Goal: Information Seeking & Learning: Learn about a topic

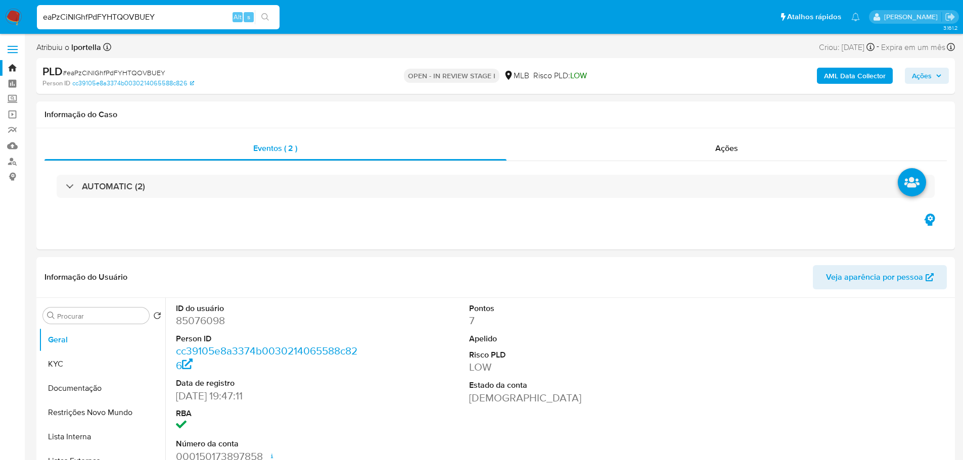
select select "10"
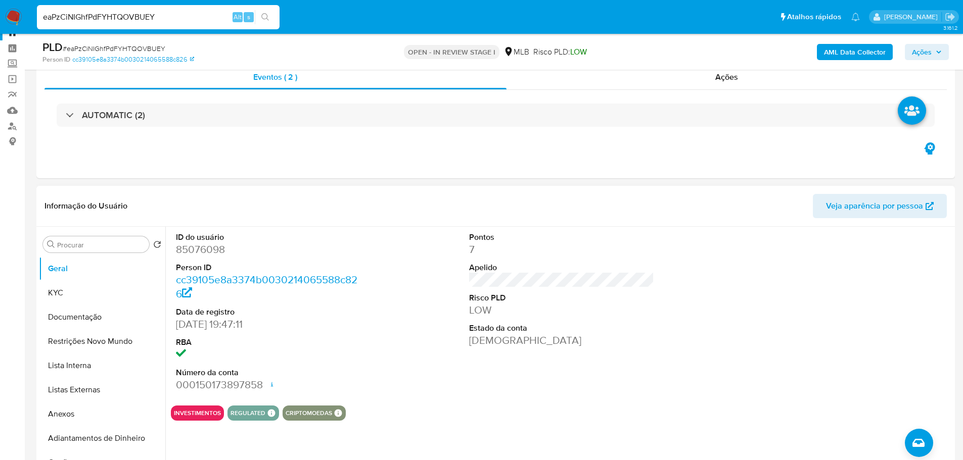
scroll to position [51, 0]
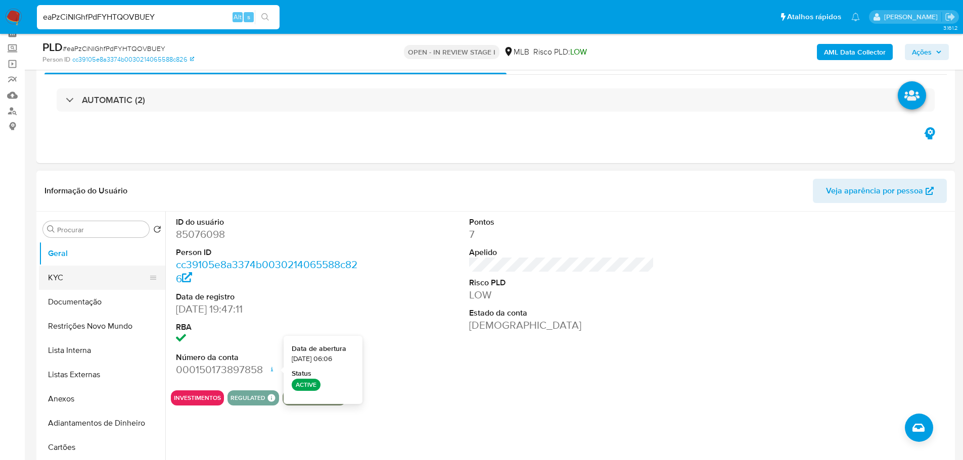
click at [65, 280] on button "KYC" at bounding box center [98, 278] width 118 height 24
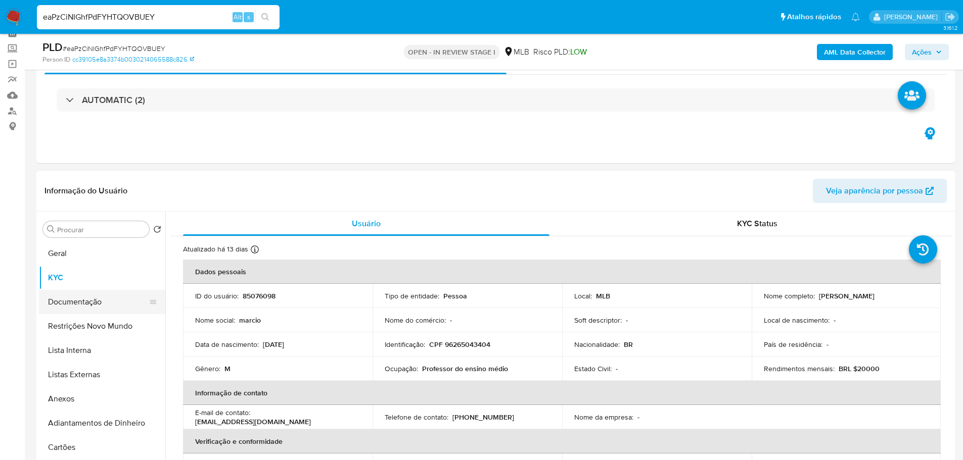
drag, startPoint x: 101, startPoint y: 302, endPoint x: 108, endPoint y: 300, distance: 7.4
click at [101, 302] on button "Documentação" at bounding box center [98, 302] width 118 height 24
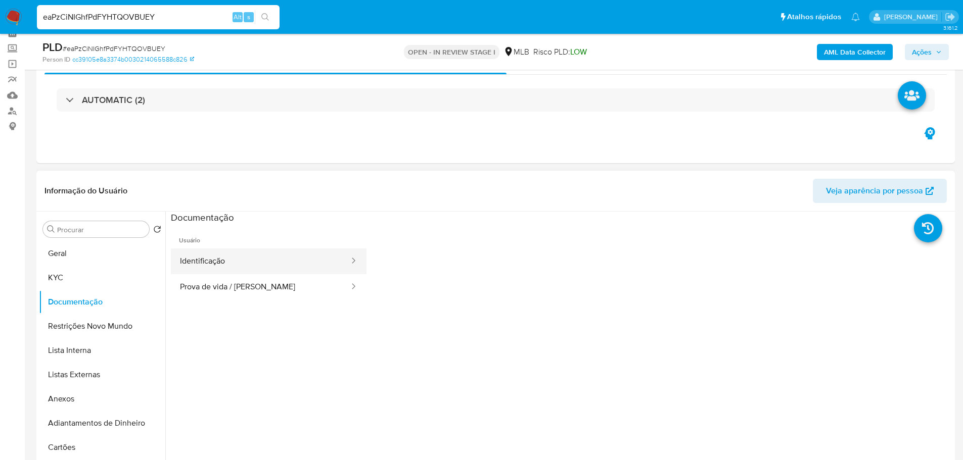
click at [222, 257] on button "Identificação" at bounding box center [260, 262] width 179 height 26
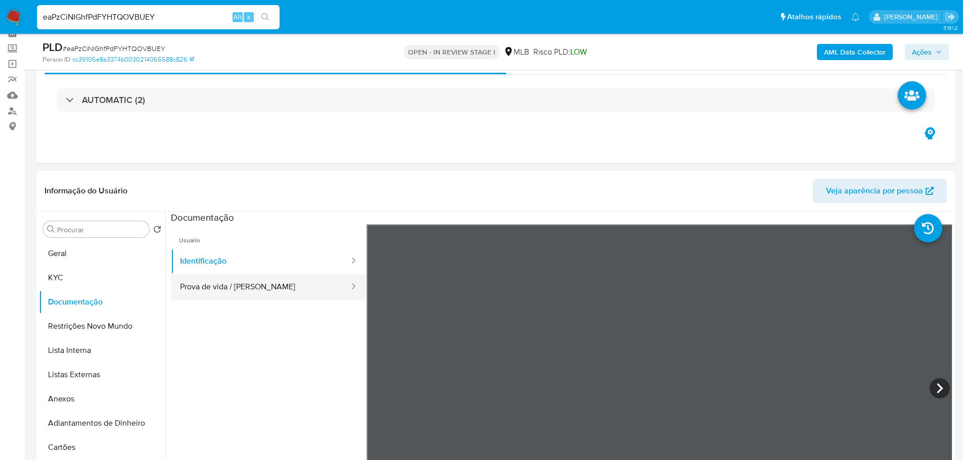
click at [268, 286] on button "Prova de vida / [PERSON_NAME]" at bounding box center [260, 287] width 179 height 26
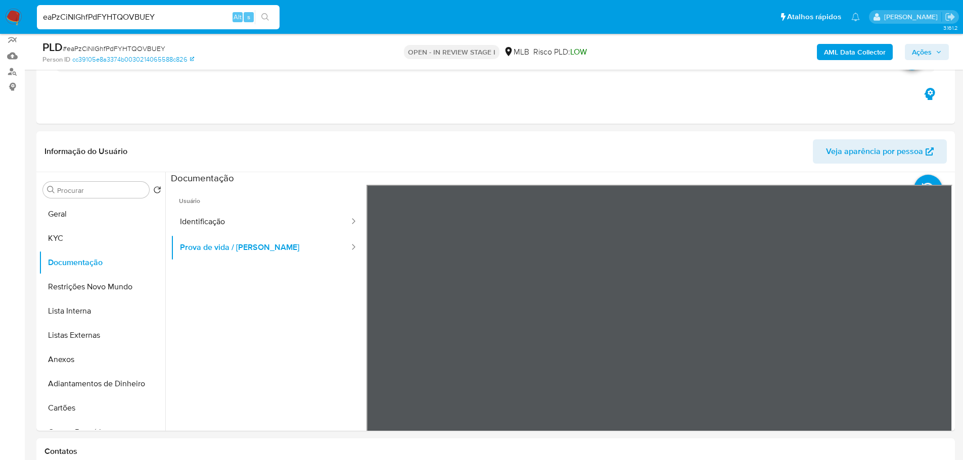
scroll to position [101, 0]
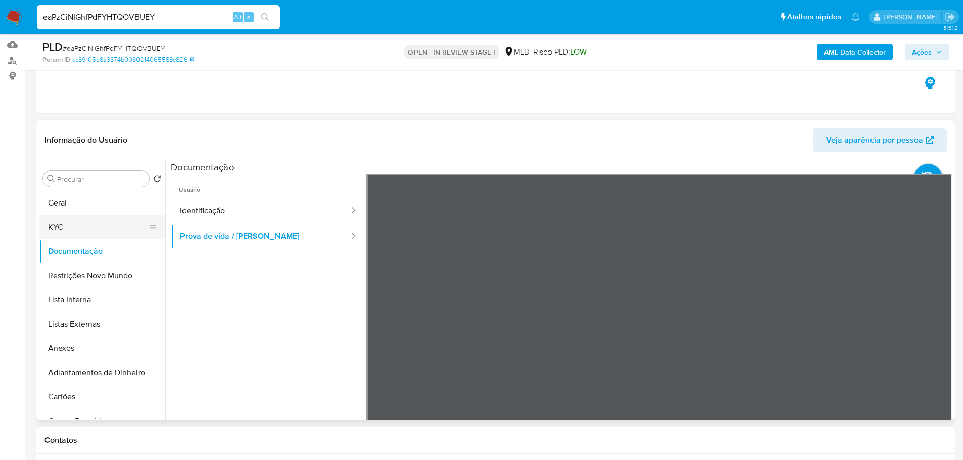
click at [113, 230] on button "KYC" at bounding box center [98, 227] width 118 height 24
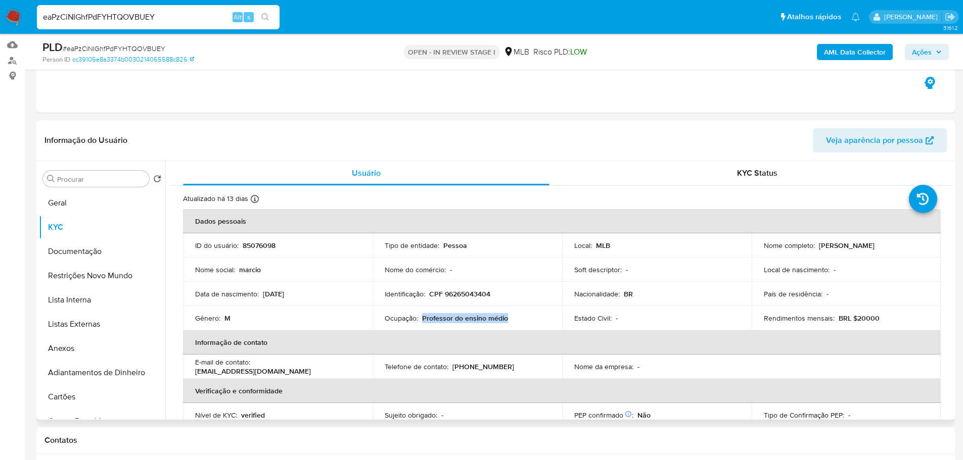
drag, startPoint x: 511, startPoint y: 318, endPoint x: 420, endPoint y: 321, distance: 91.1
click at [420, 321] on div "Ocupação : Professor do ensino médio" at bounding box center [467, 318] width 165 height 9
copy p "Professor do ensino médio"
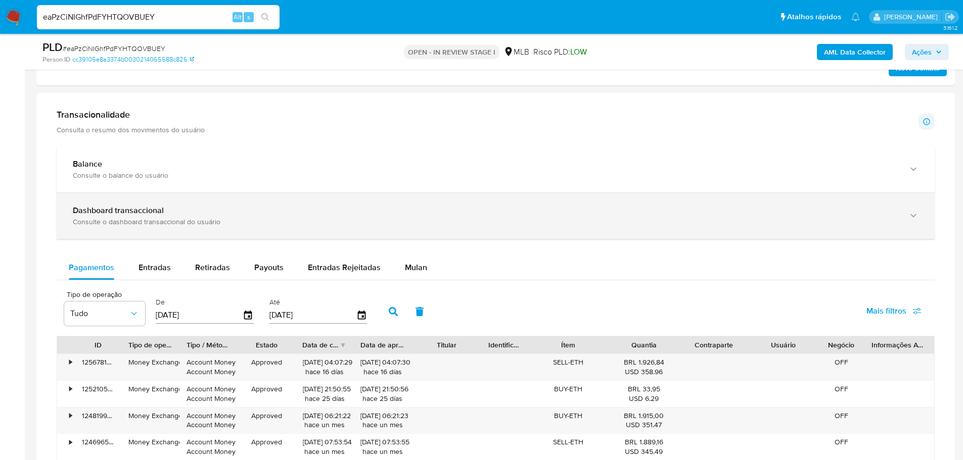
scroll to position [556, 0]
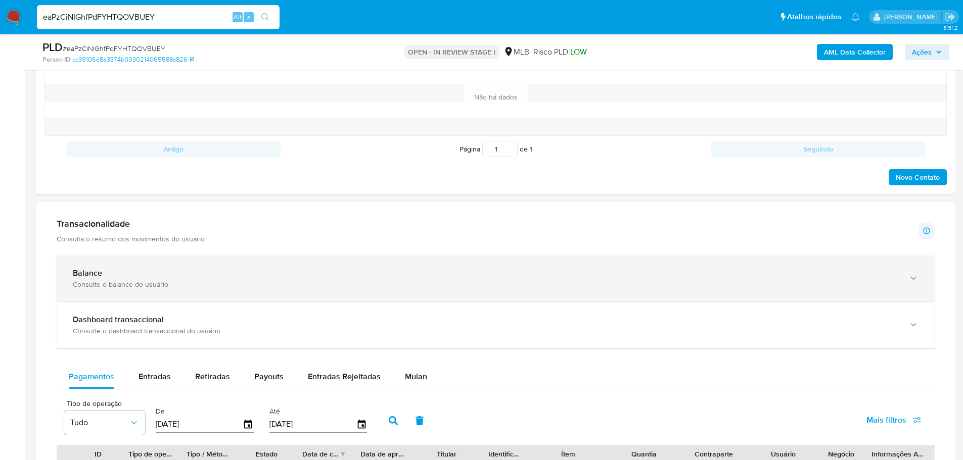
click at [387, 293] on div "Balance Consulte o balance do usuário" at bounding box center [496, 279] width 878 height 46
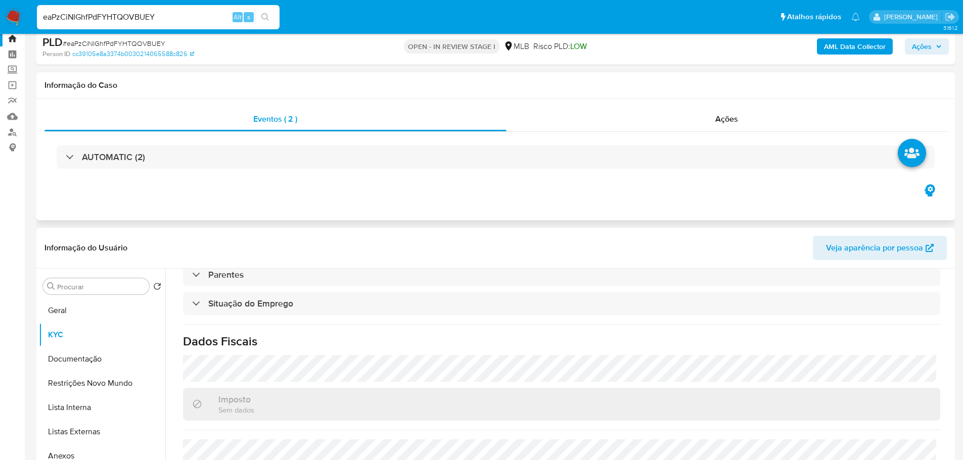
scroll to position [0, 0]
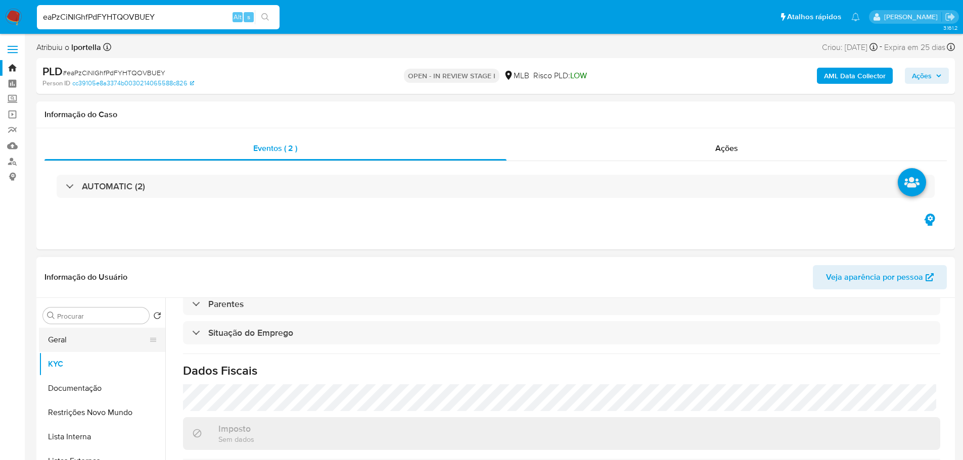
click at [71, 340] on button "Geral" at bounding box center [98, 340] width 118 height 24
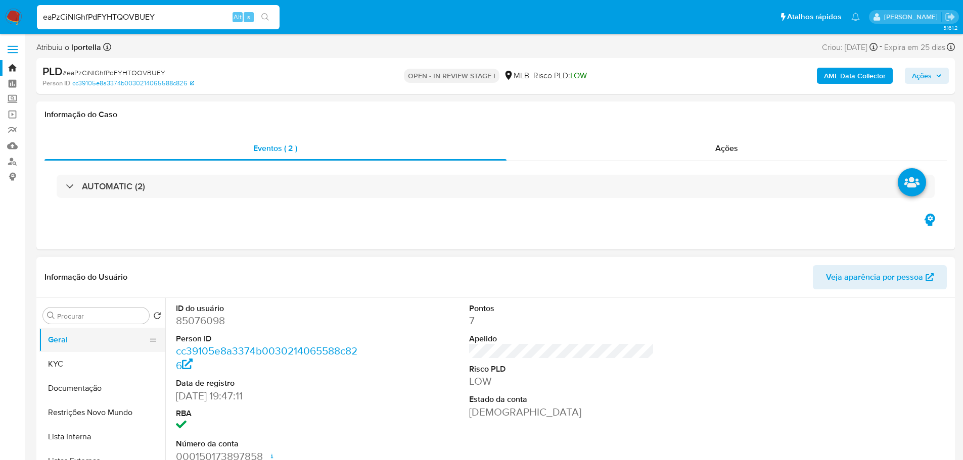
drag, startPoint x: 93, startPoint y: 383, endPoint x: 123, endPoint y: 351, distance: 43.3
click at [93, 383] on button "Documentação" at bounding box center [102, 389] width 126 height 24
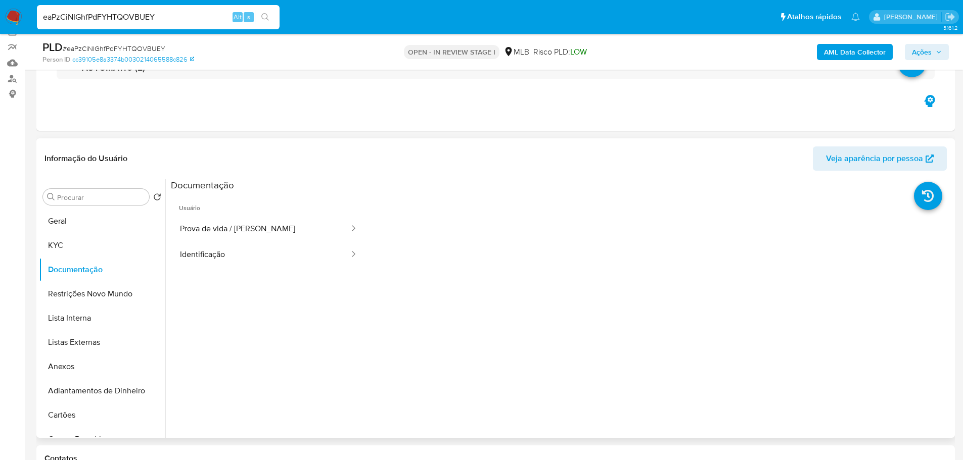
scroll to position [152, 0]
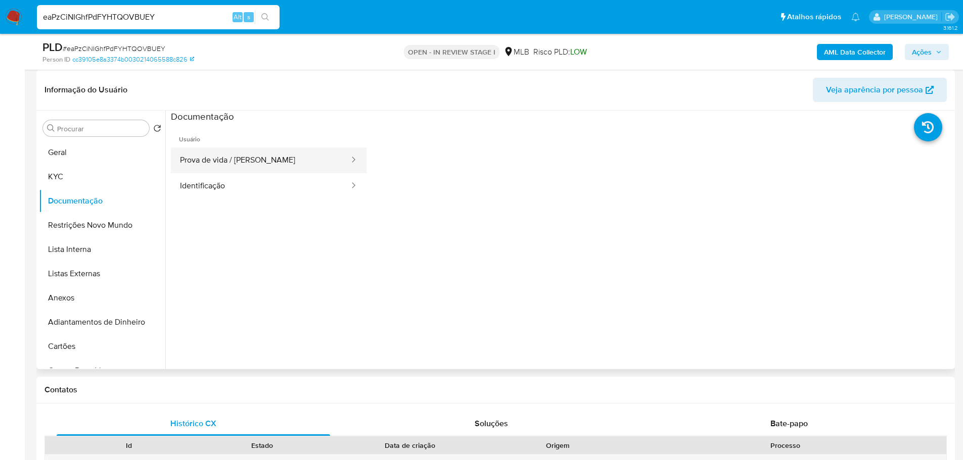
click at [236, 160] on button "Prova de vida / [PERSON_NAME]" at bounding box center [260, 161] width 179 height 26
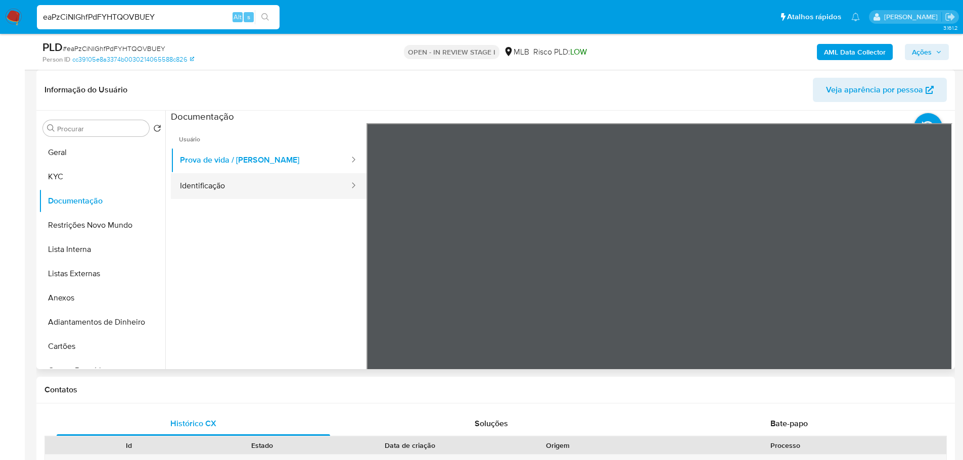
click at [245, 181] on button "Identificação" at bounding box center [260, 186] width 179 height 26
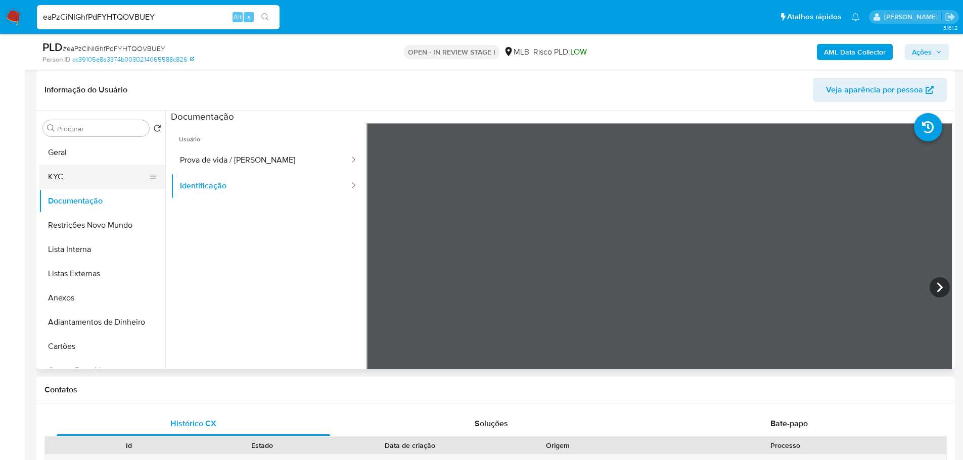
click at [75, 186] on button "KYC" at bounding box center [98, 177] width 118 height 24
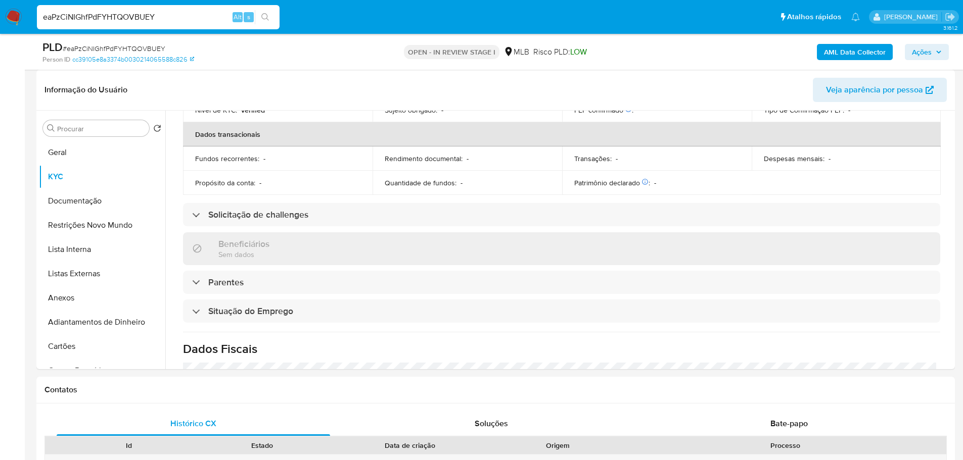
scroll to position [421, 0]
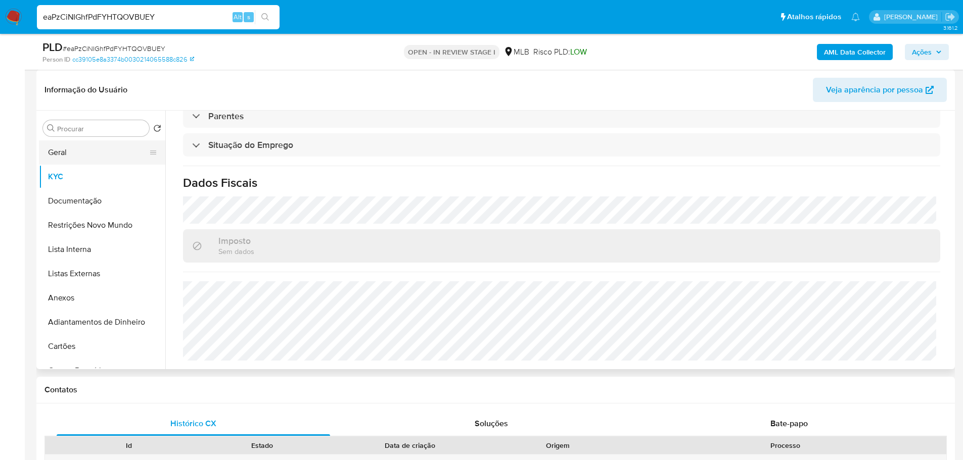
click at [87, 154] on button "Geral" at bounding box center [98, 153] width 118 height 24
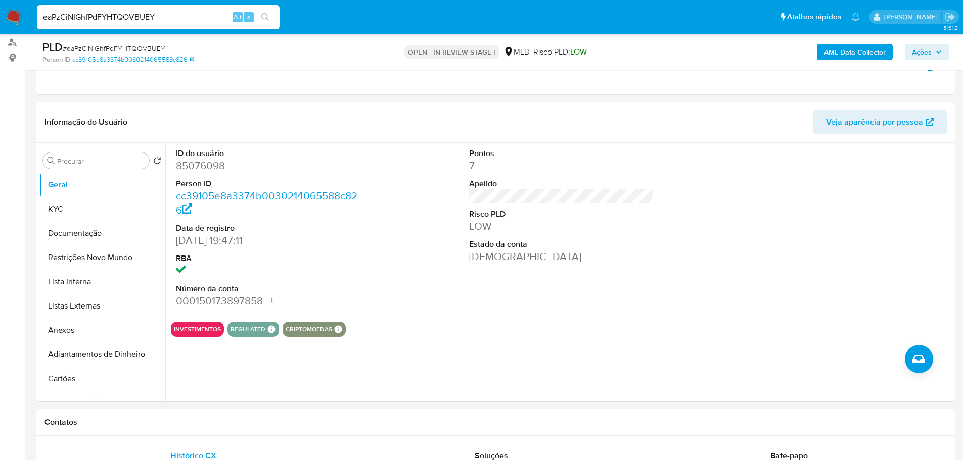
scroll to position [124, 0]
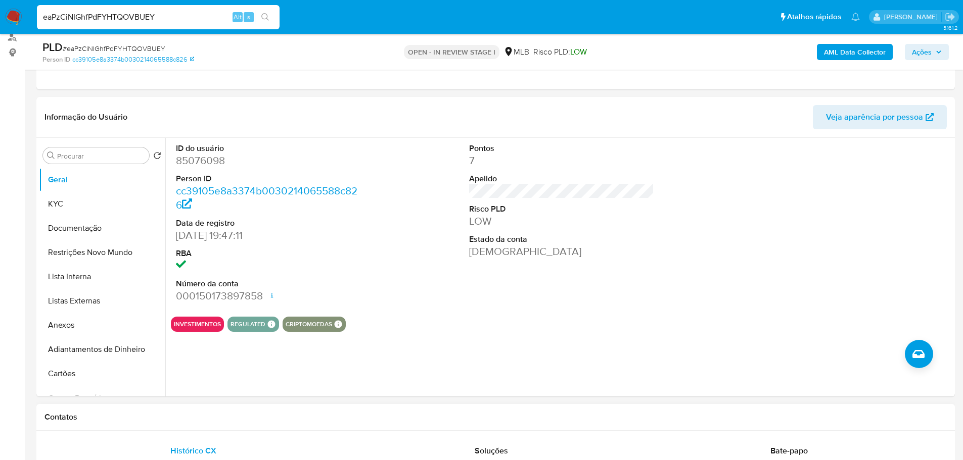
click at [213, 429] on div "Contatos" at bounding box center [495, 417] width 918 height 27
click at [69, 206] on button "KYC" at bounding box center [98, 204] width 118 height 24
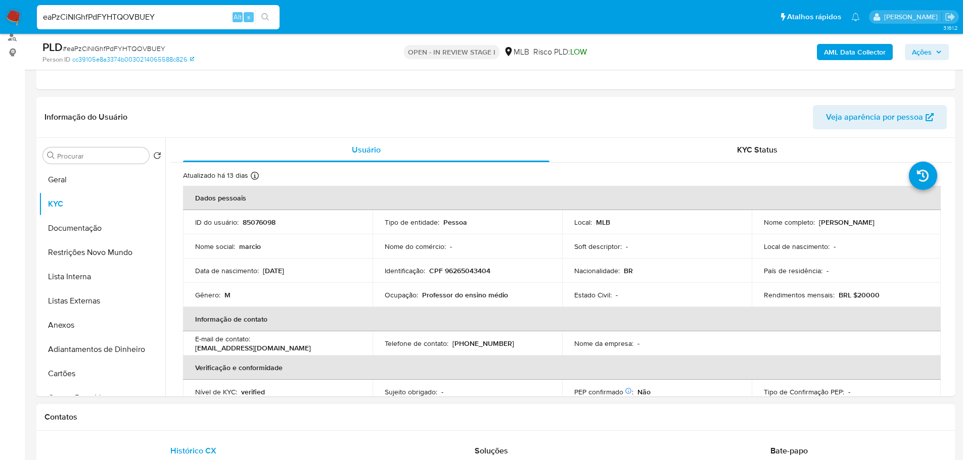
click at [212, 423] on div "Contatos" at bounding box center [495, 417] width 918 height 27
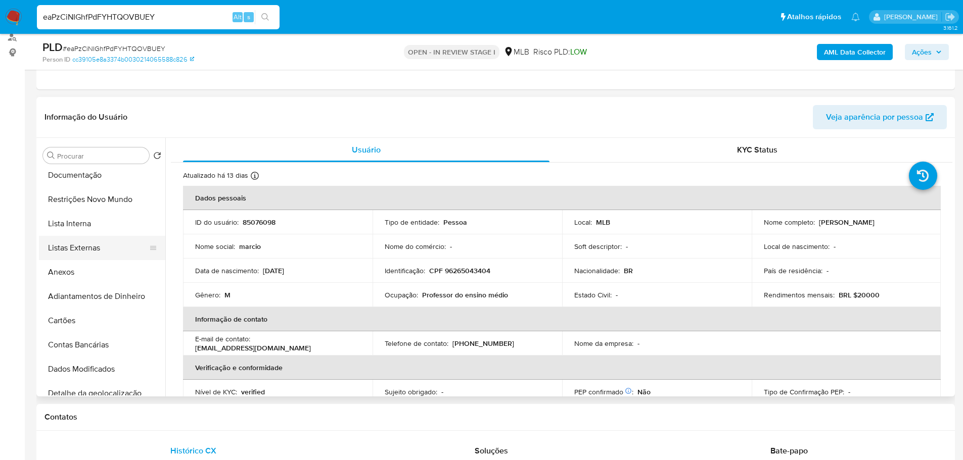
scroll to position [202, 0]
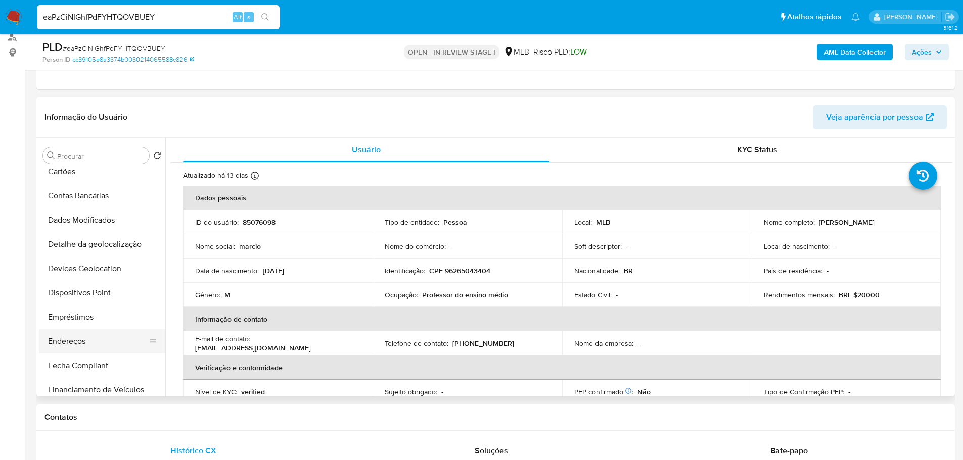
click at [84, 338] on button "Endereços" at bounding box center [98, 342] width 118 height 24
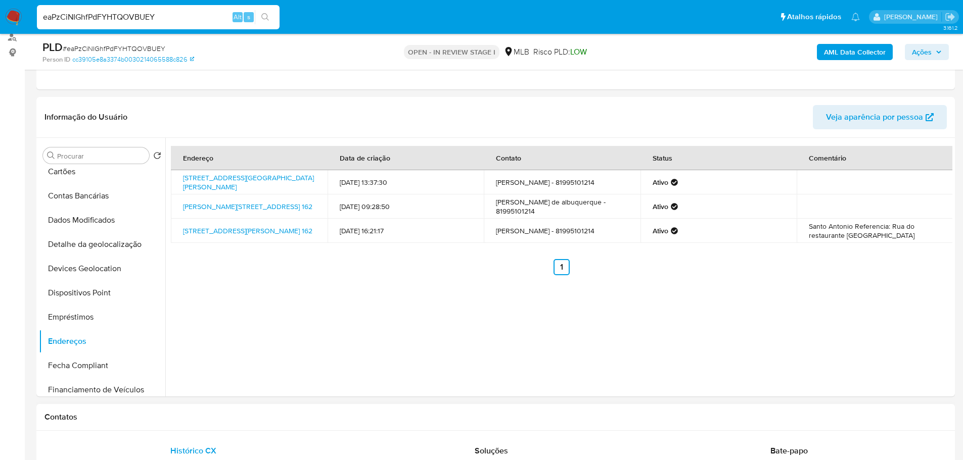
click at [205, 425] on div "Contatos" at bounding box center [495, 417] width 918 height 27
drag, startPoint x: 113, startPoint y: 247, endPoint x: 91, endPoint y: 248, distance: 21.2
click at [112, 246] on button "Detalhe da geolocalização" at bounding box center [98, 245] width 118 height 24
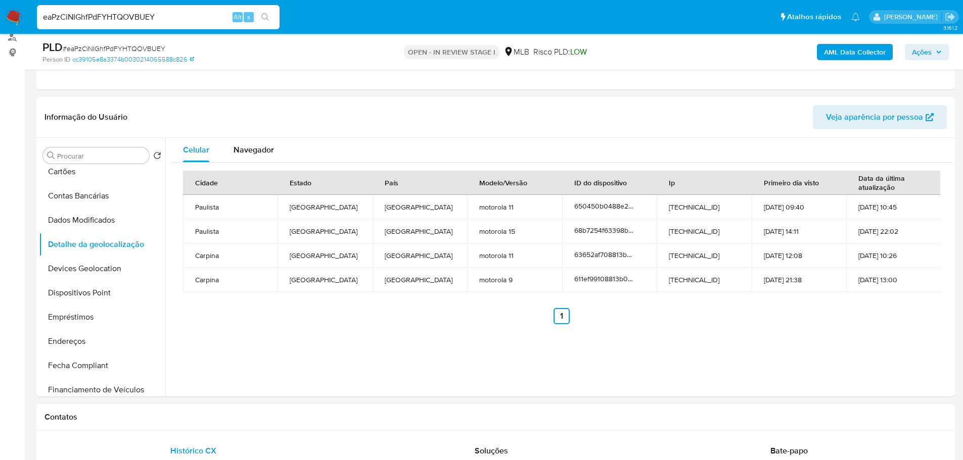
click at [172, 417] on h1 "Contatos" at bounding box center [495, 417] width 902 height 10
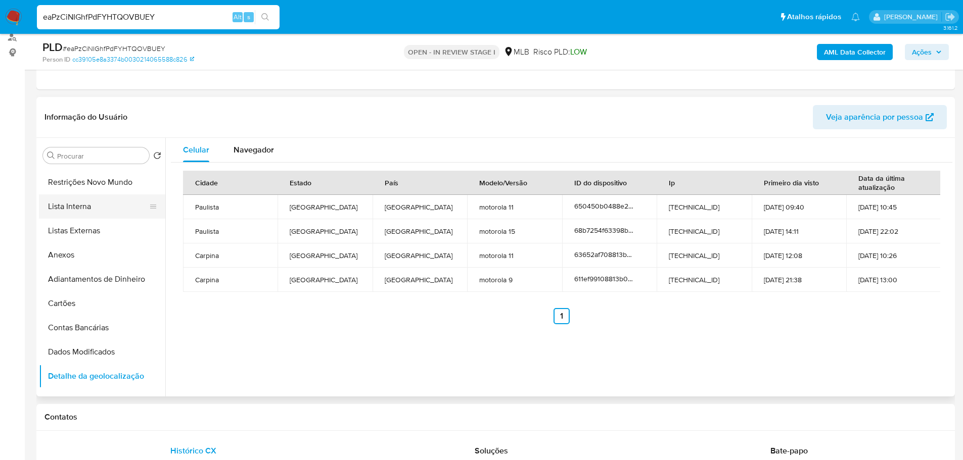
scroll to position [0, 0]
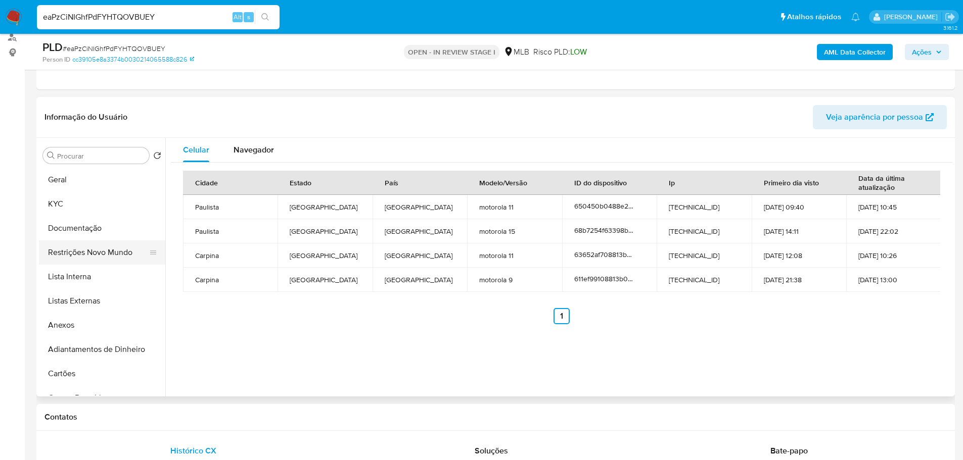
click at [97, 252] on button "Restrições Novo Mundo" at bounding box center [98, 253] width 118 height 24
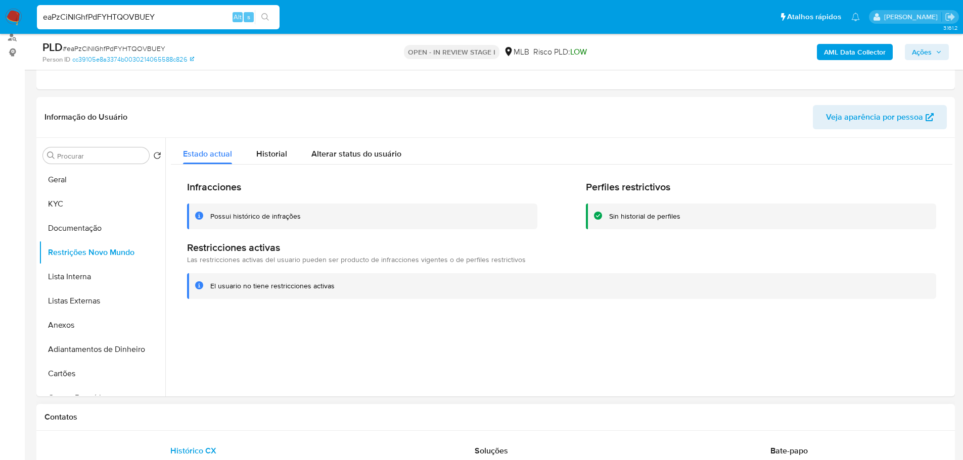
click at [163, 423] on div "Contatos" at bounding box center [495, 417] width 918 height 27
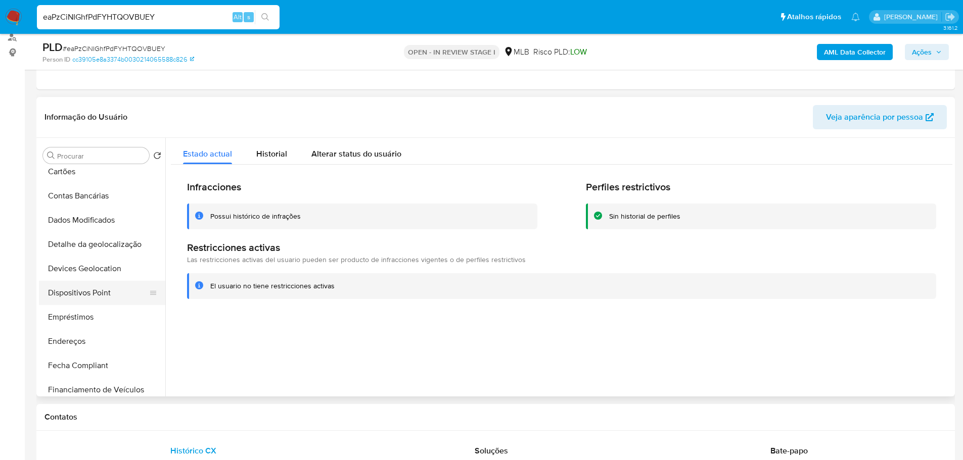
click at [113, 292] on button "Dispositivos Point" at bounding box center [98, 293] width 118 height 24
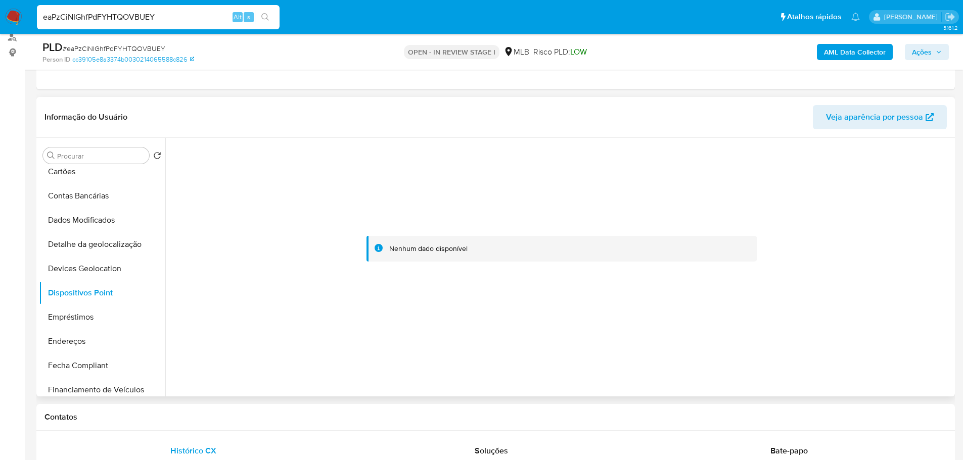
click at [709, 232] on div at bounding box center [561, 249] width 781 height 222
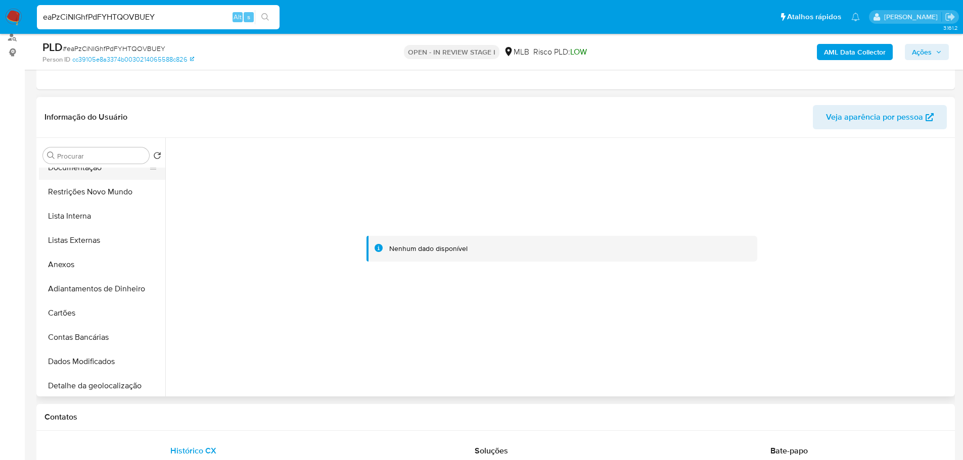
scroll to position [0, 0]
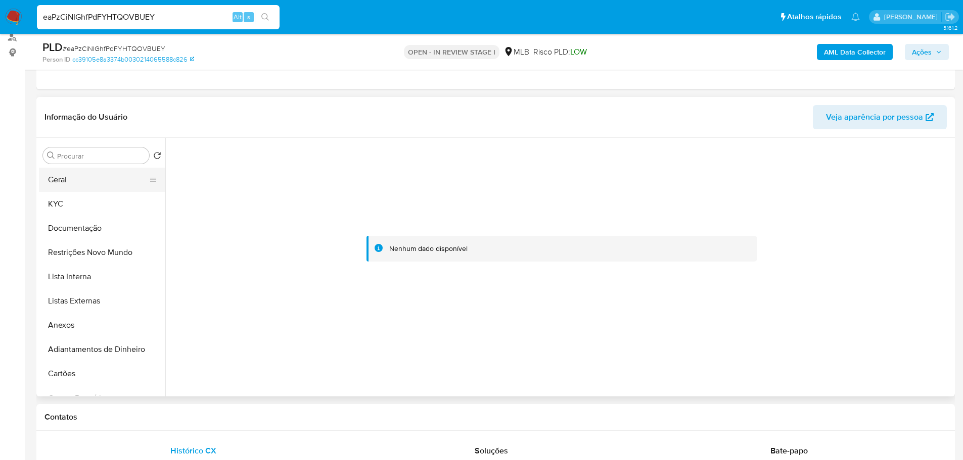
click at [64, 179] on button "Geral" at bounding box center [98, 180] width 118 height 24
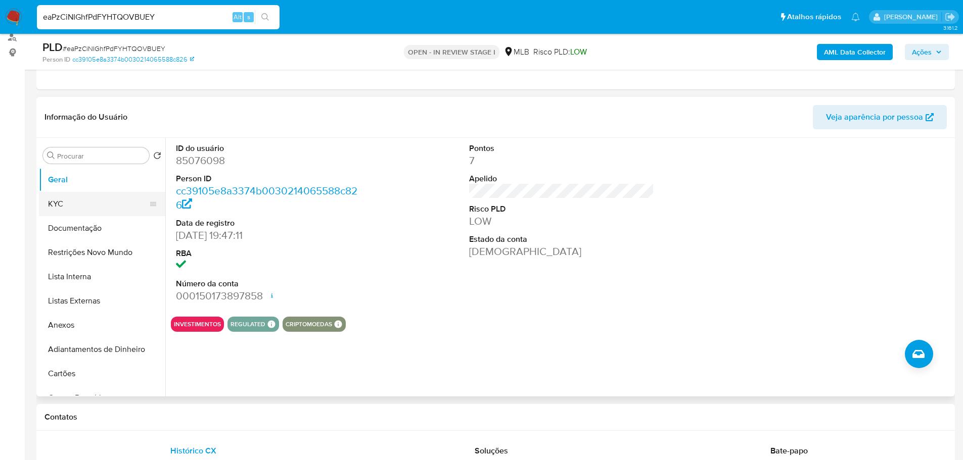
click at [72, 203] on button "KYC" at bounding box center [98, 204] width 118 height 24
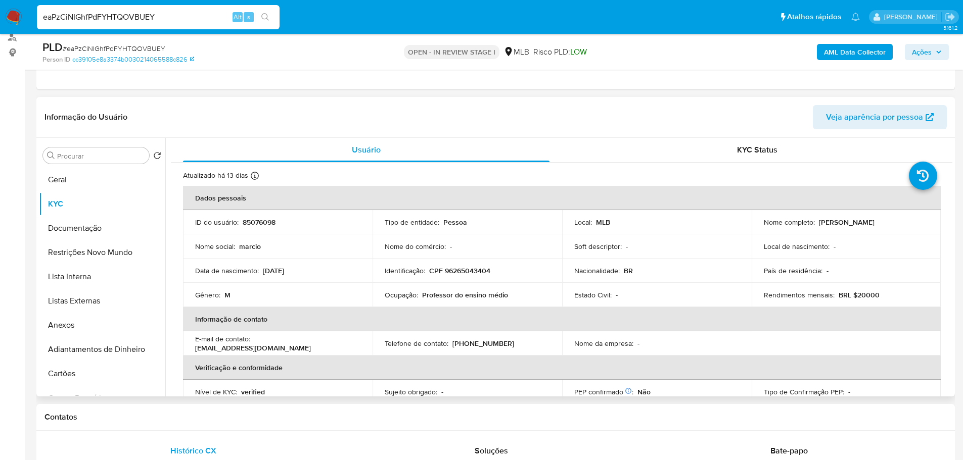
click at [464, 275] on p "CPF 96265043404" at bounding box center [459, 270] width 61 height 9
copy p "96265043404"
click at [97, 185] on button "Geral" at bounding box center [98, 180] width 118 height 24
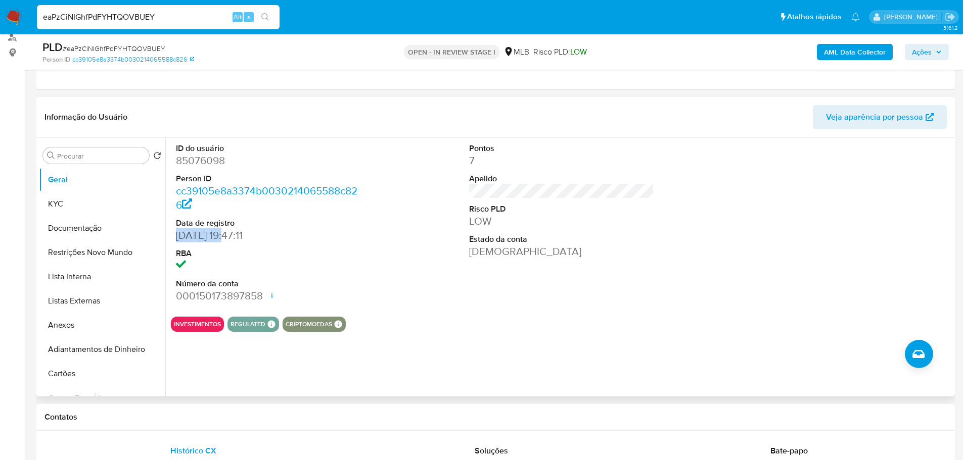
drag, startPoint x: 232, startPoint y: 237, endPoint x: 176, endPoint y: 235, distance: 55.1
click at [176, 235] on dd "[DATE] 19:47:11" at bounding box center [269, 235] width 186 height 14
copy dd "[DATE]"
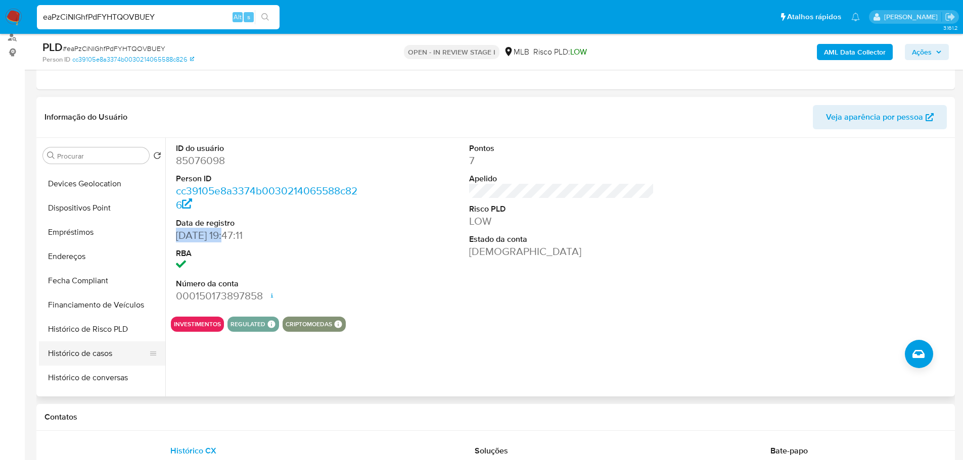
scroll to position [354, 0]
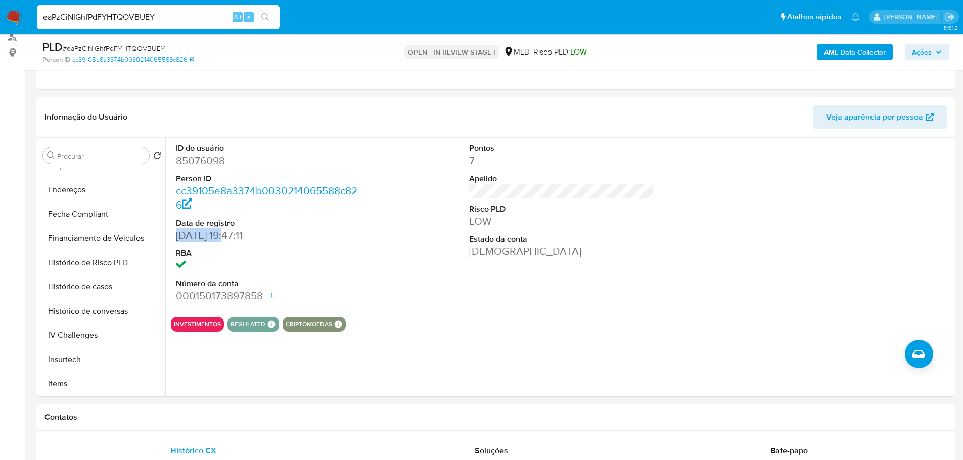
drag, startPoint x: 91, startPoint y: 290, endPoint x: 7, endPoint y: 302, distance: 85.8
click at [88, 292] on button "Histórico de casos" at bounding box center [102, 287] width 126 height 24
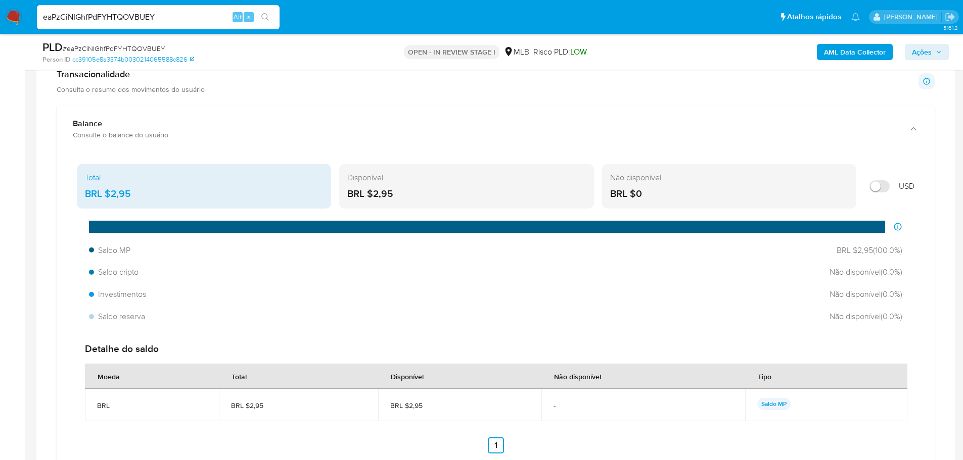
scroll to position [731, 0]
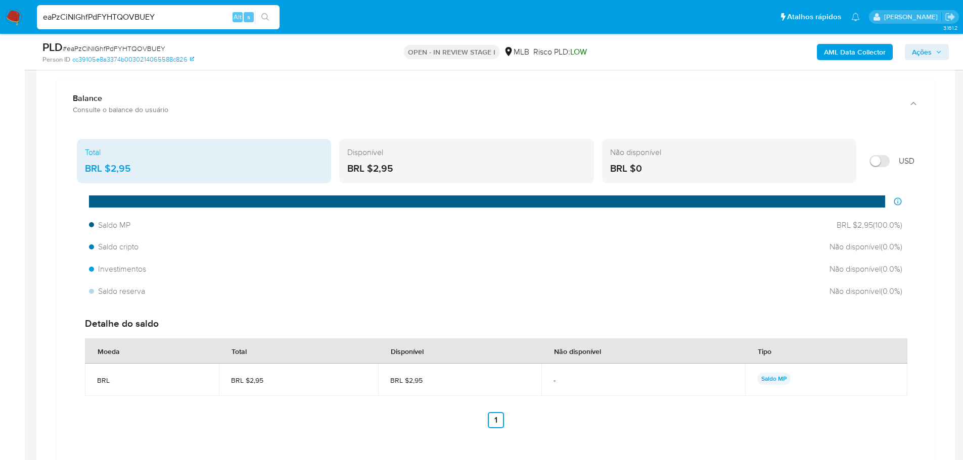
click at [933, 56] on span "Ações" at bounding box center [927, 52] width 30 height 14
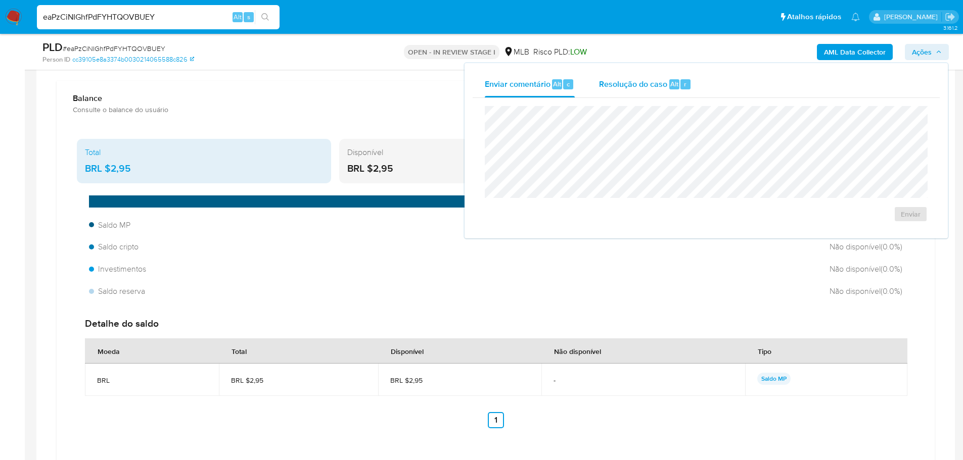
click at [637, 90] on div "Resolução do caso Alt r" at bounding box center [645, 84] width 93 height 26
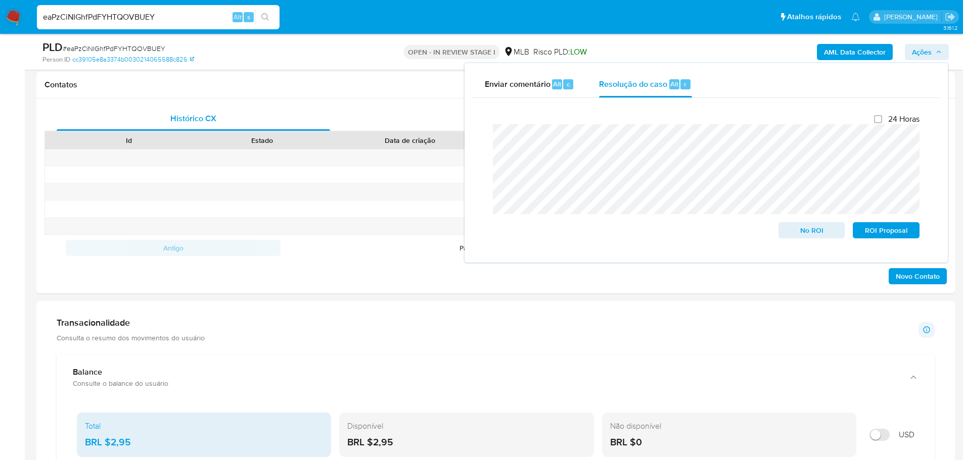
scroll to position [428, 0]
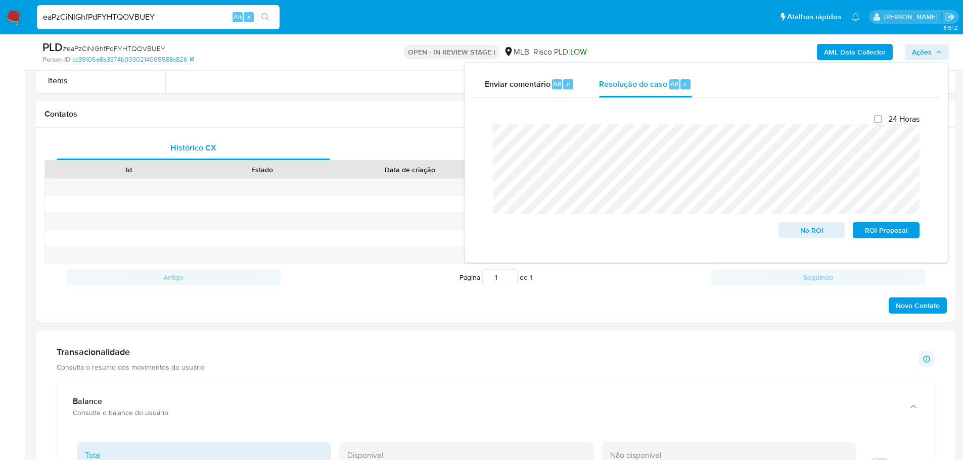
click at [863, 45] on b "AML Data Collector" at bounding box center [855, 52] width 62 height 16
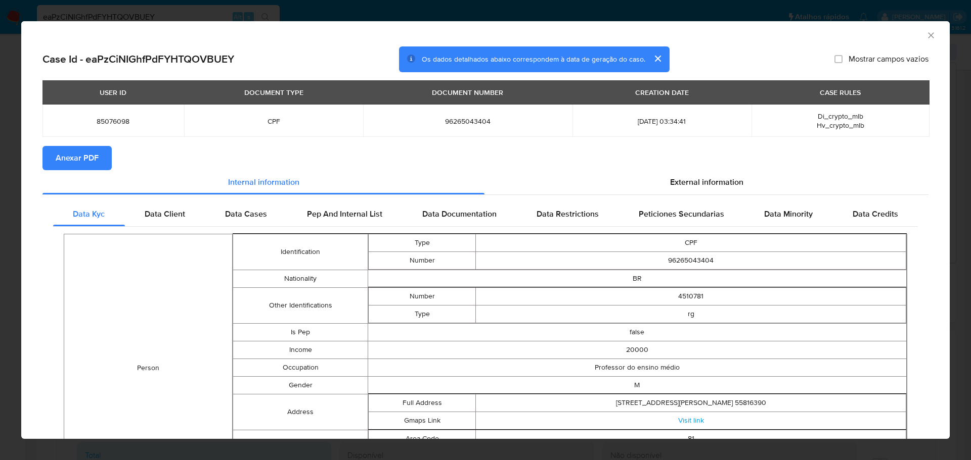
click at [84, 158] on span "Anexar PDF" at bounding box center [77, 158] width 43 height 22
click at [926, 37] on icon "Fechar a janela" at bounding box center [931, 35] width 10 height 10
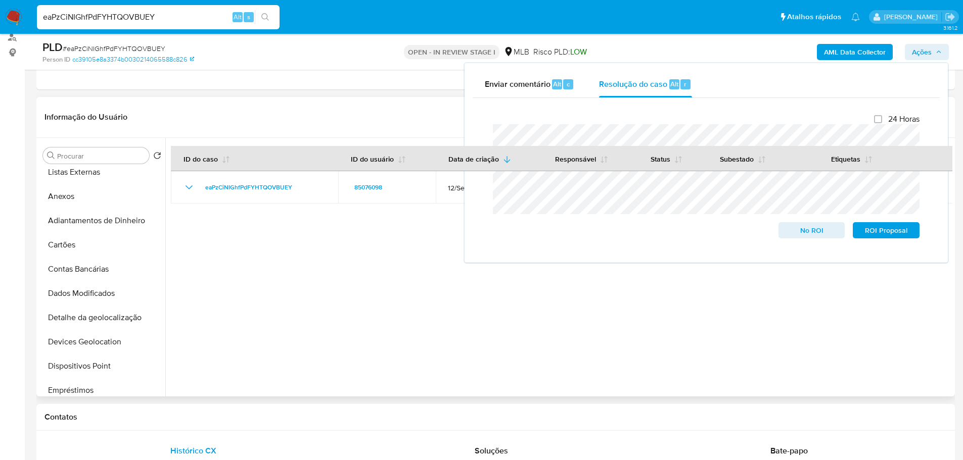
scroll to position [0, 0]
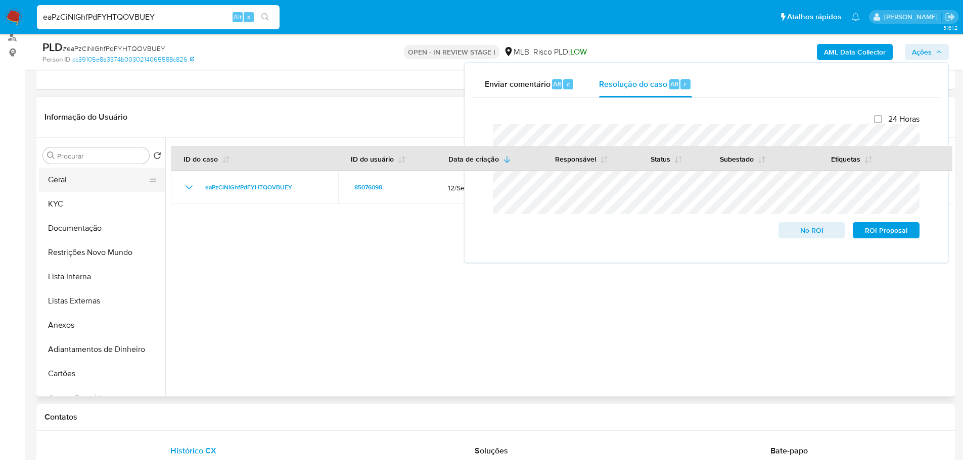
click at [69, 177] on button "Geral" at bounding box center [98, 180] width 118 height 24
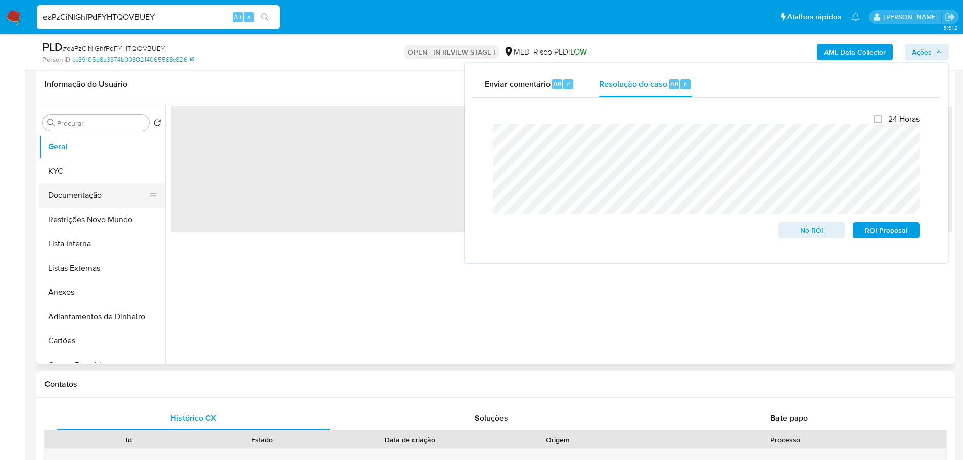
scroll to position [175, 0]
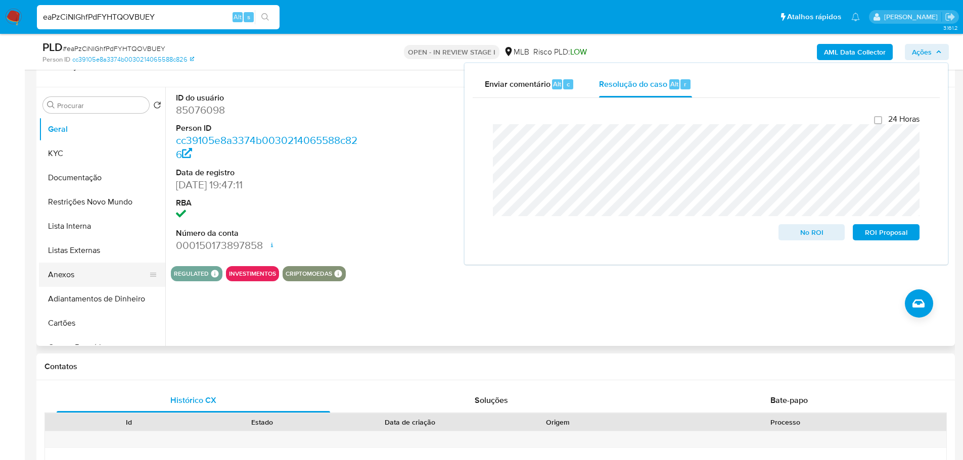
click at [95, 281] on button "Anexos" at bounding box center [98, 275] width 118 height 24
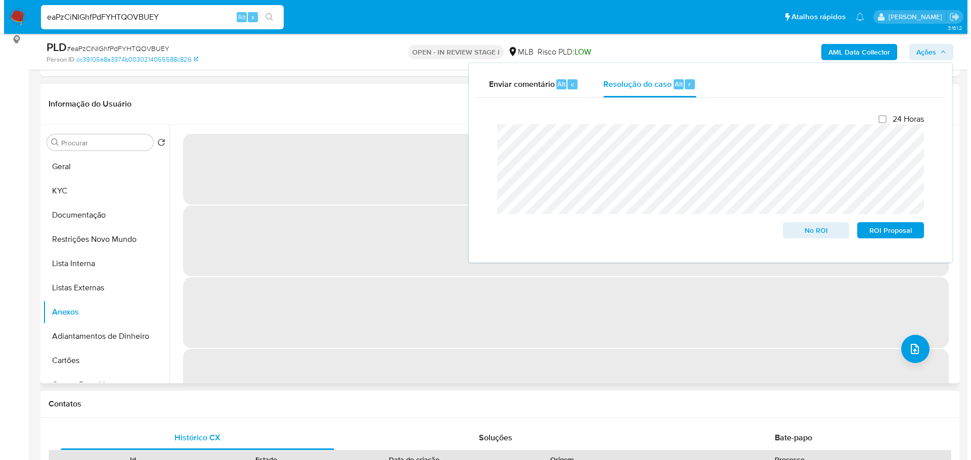
scroll to position [74, 0]
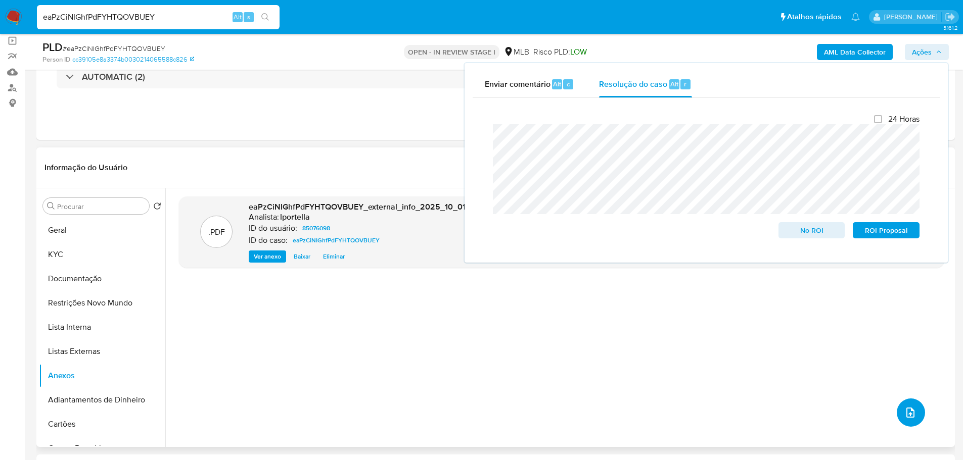
click at [909, 418] on icon "upload-file" at bounding box center [910, 413] width 12 height 12
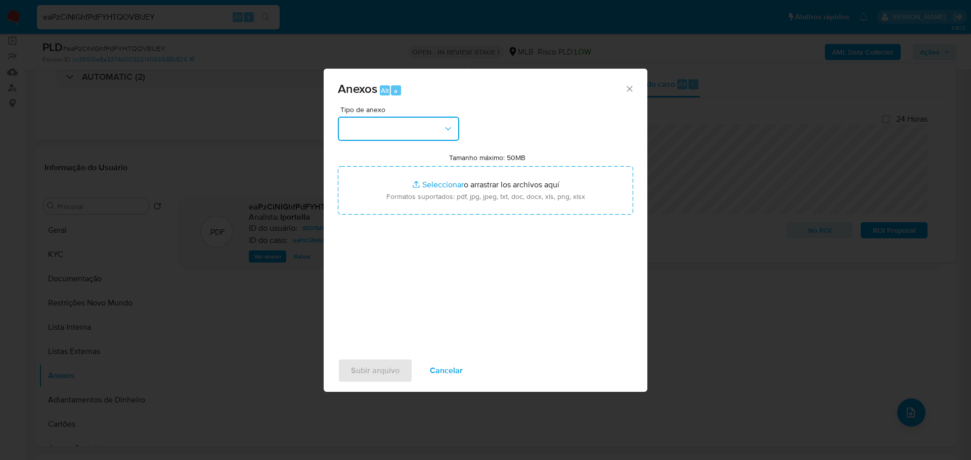
click at [372, 134] on button "button" at bounding box center [398, 129] width 121 height 24
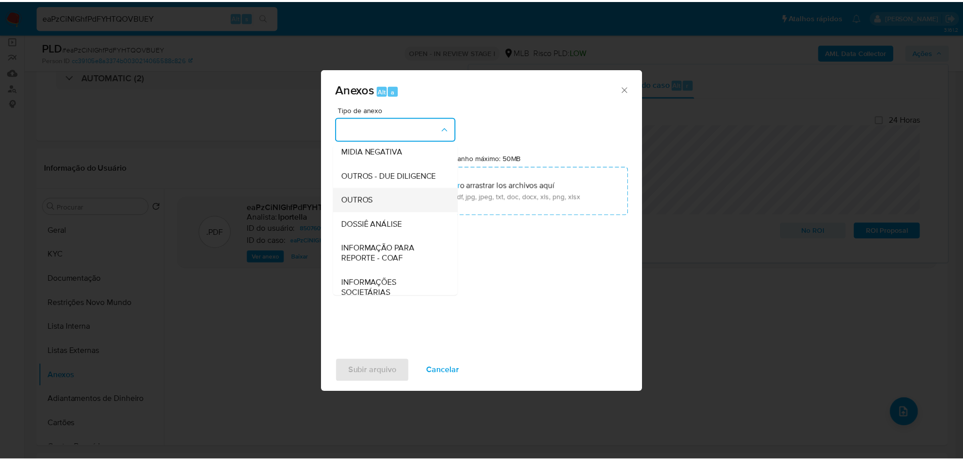
scroll to position [156, 0]
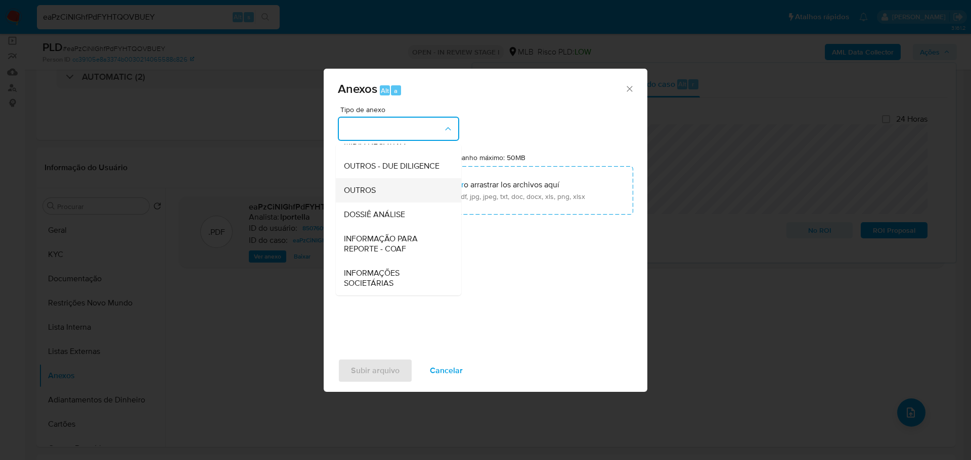
click at [388, 186] on div "OUTROS" at bounding box center [395, 190] width 103 height 24
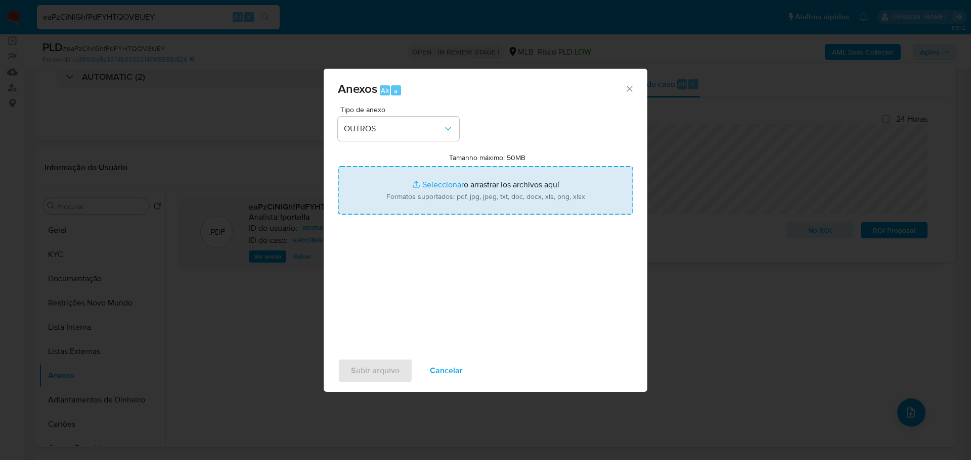
type input "C:\fakepath\Declínio - eaPzCiNIGhfPdFYHTQOVBUEY - CPF 96265043404 - [PERSON_NAM…"
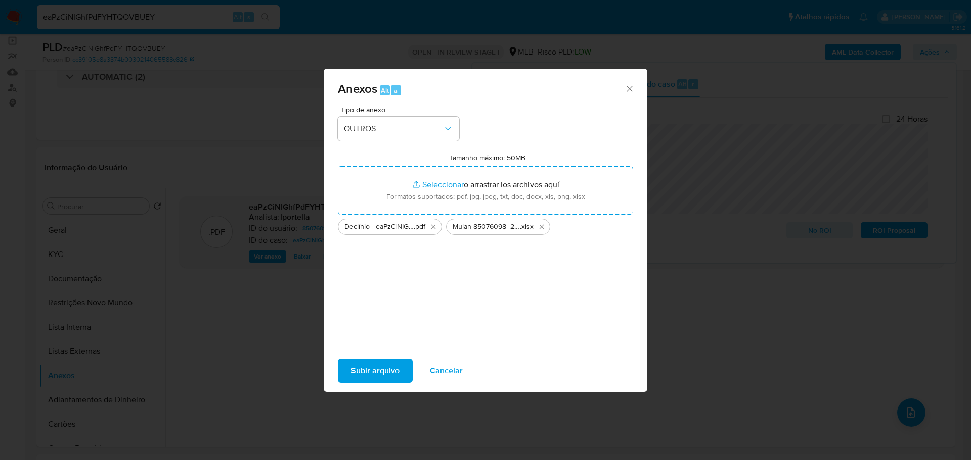
click at [380, 378] on span "Subir arquivo" at bounding box center [375, 371] width 49 height 22
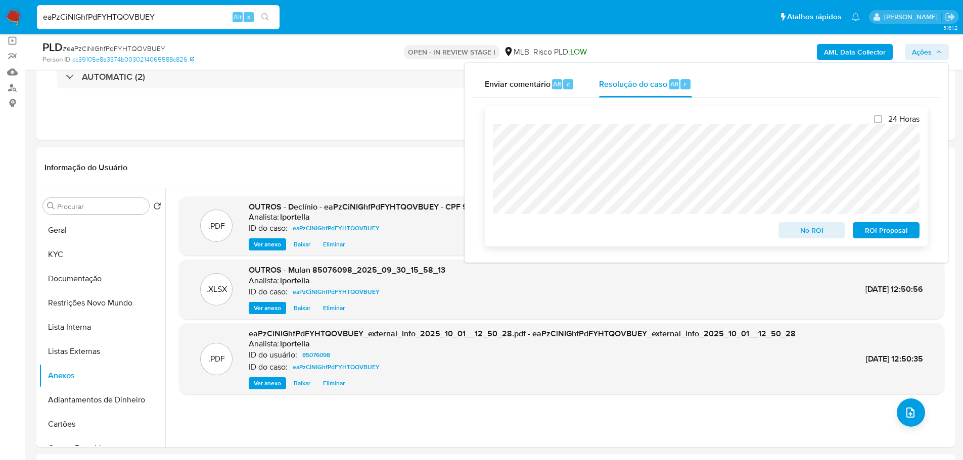
click at [800, 232] on span "No ROI" at bounding box center [811, 230] width 53 height 14
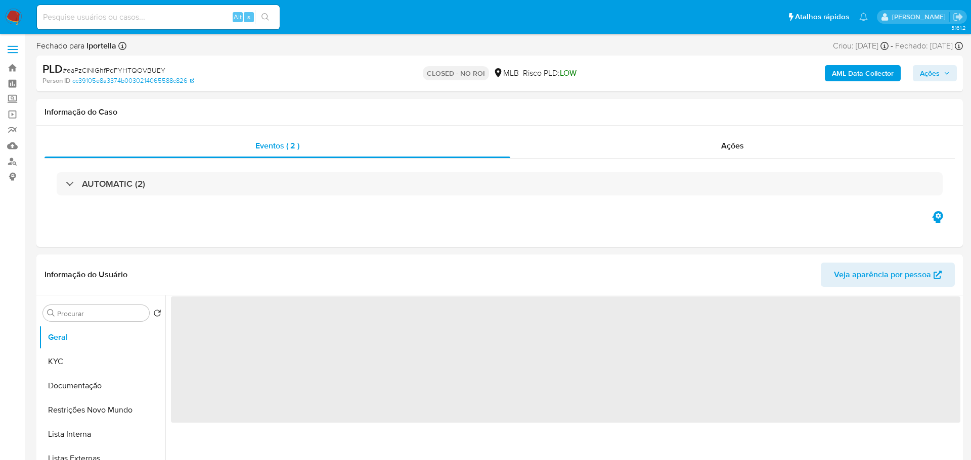
select select "10"
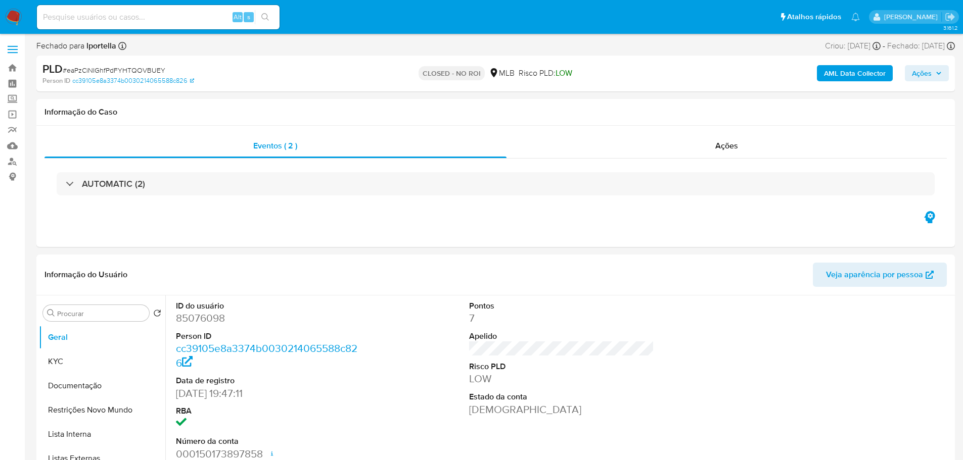
click at [20, 15] on img at bounding box center [13, 17] width 17 height 17
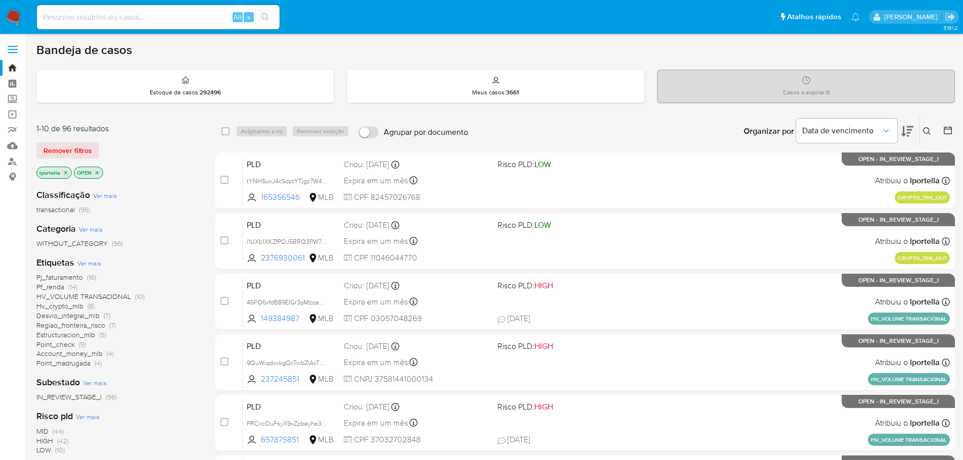
drag, startPoint x: 328, startPoint y: 1, endPoint x: 549, endPoint y: 124, distance: 253.0
click at [549, 124] on div "Organizar por Data de vencimento Os resultados não podem ser classificados enqu…" at bounding box center [714, 131] width 482 height 31
click at [192, 20] on input at bounding box center [158, 17] width 243 height 13
paste input "l1UXb1XKZfPOJ5BRQ3PW7Cvb"
type input "l1UXb1XKZfPOJ5BRQ3PW7Cvb"
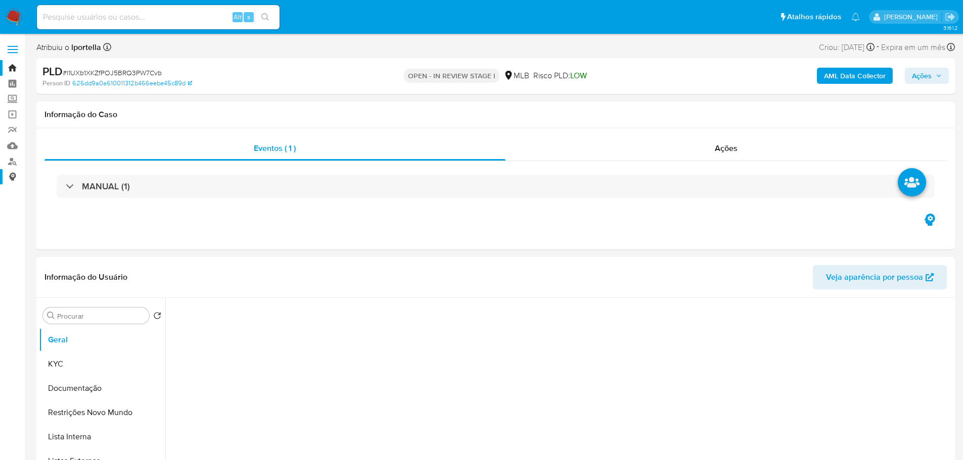
select select "10"
